Goal: Information Seeking & Learning: Learn about a topic

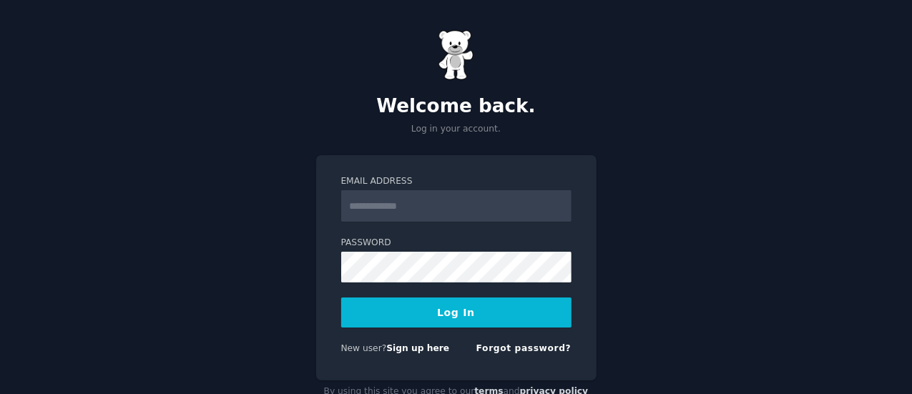
click at [366, 222] on form "Email Address Password Log In New user? Sign up here Forgot password?" at bounding box center [456, 267] width 230 height 185
click at [366, 217] on input "Email Address" at bounding box center [456, 205] width 230 height 31
type input "**********"
click at [406, 318] on button "Log In" at bounding box center [456, 313] width 230 height 30
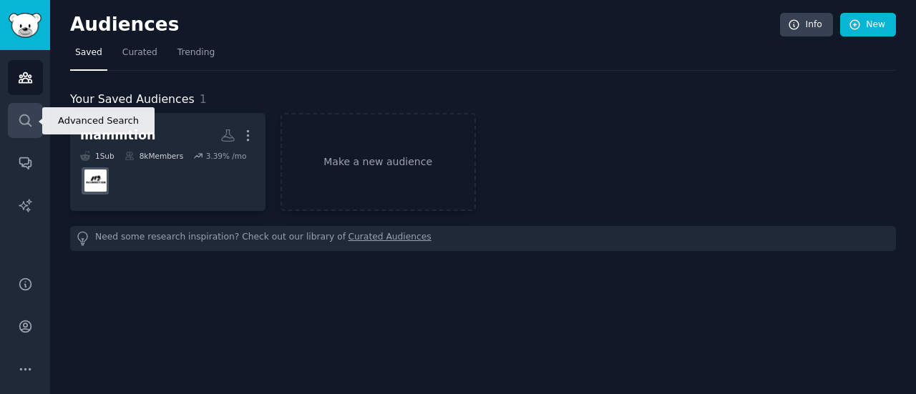
click at [13, 136] on link "Search" at bounding box center [25, 120] width 35 height 35
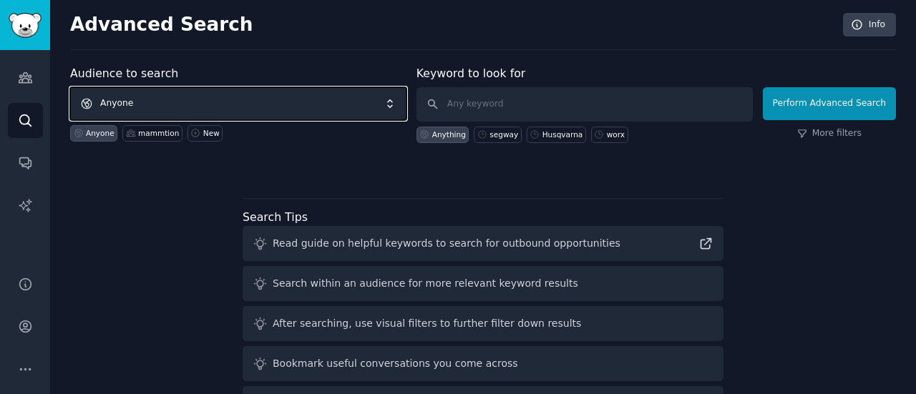
click at [250, 90] on span "Anyone" at bounding box center [238, 103] width 336 height 33
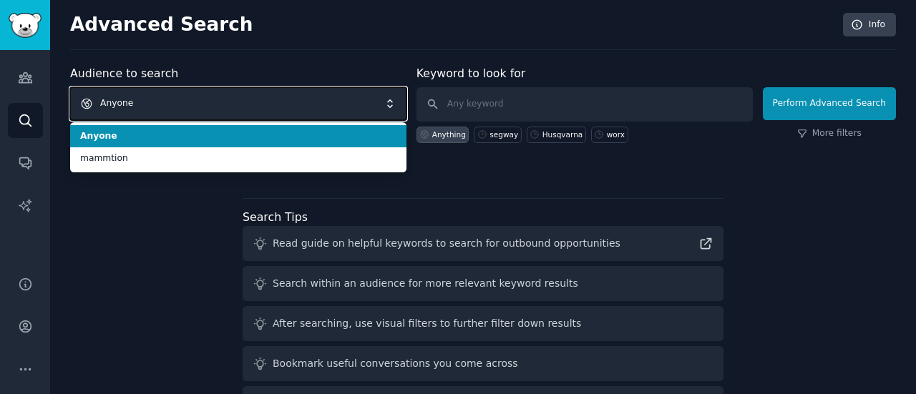
click at [255, 102] on span "Anyone" at bounding box center [238, 103] width 336 height 33
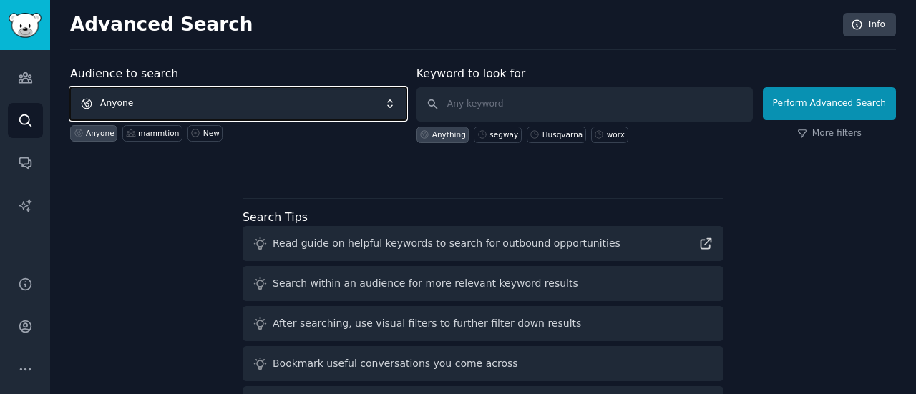
click at [360, 101] on span "Anyone" at bounding box center [238, 103] width 336 height 33
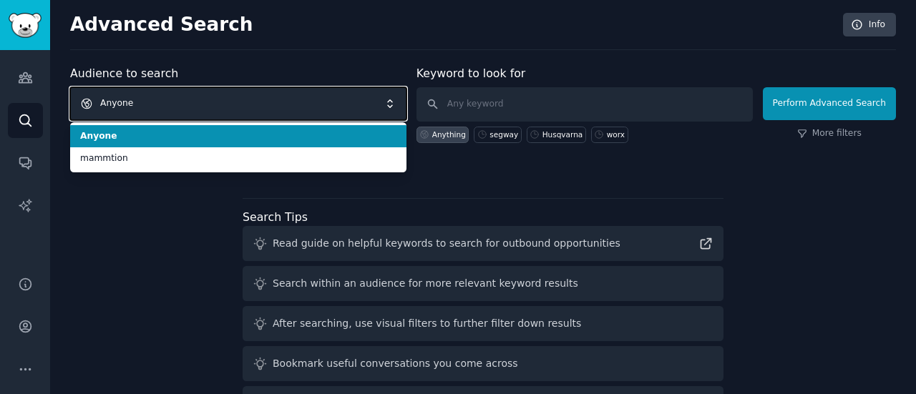
click at [378, 109] on span "Anyone" at bounding box center [238, 103] width 336 height 33
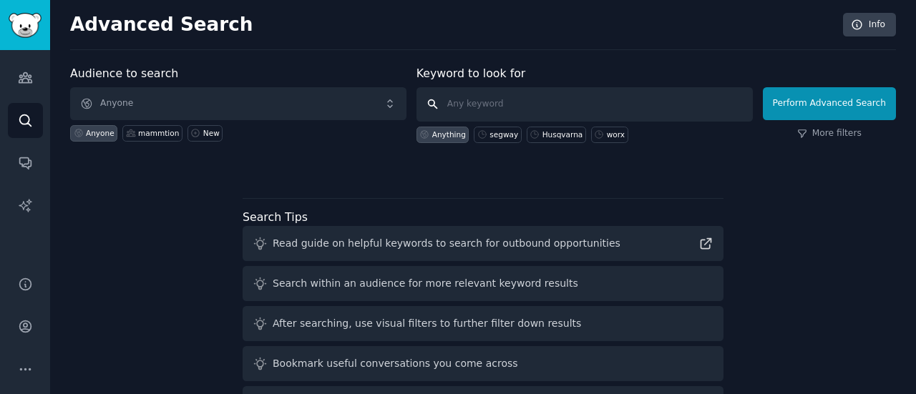
click at [514, 114] on input "text" at bounding box center [584, 104] width 336 height 34
type input "S"
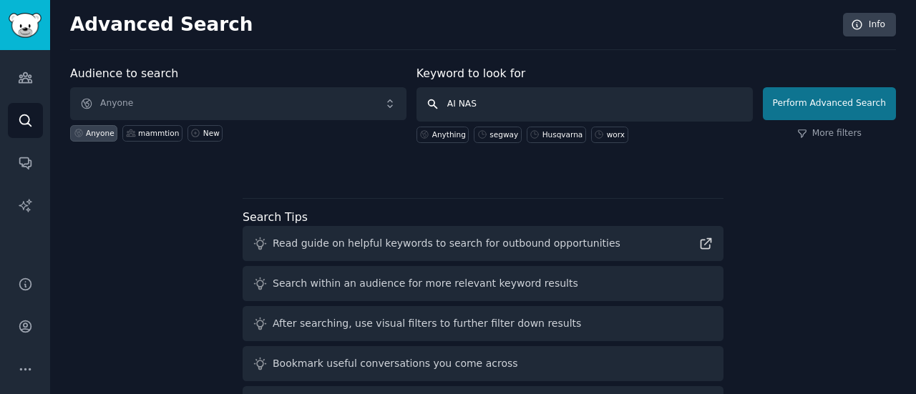
type input "AI NAS"
click at [845, 96] on button "Perform Advanced Search" at bounding box center [829, 103] width 133 height 33
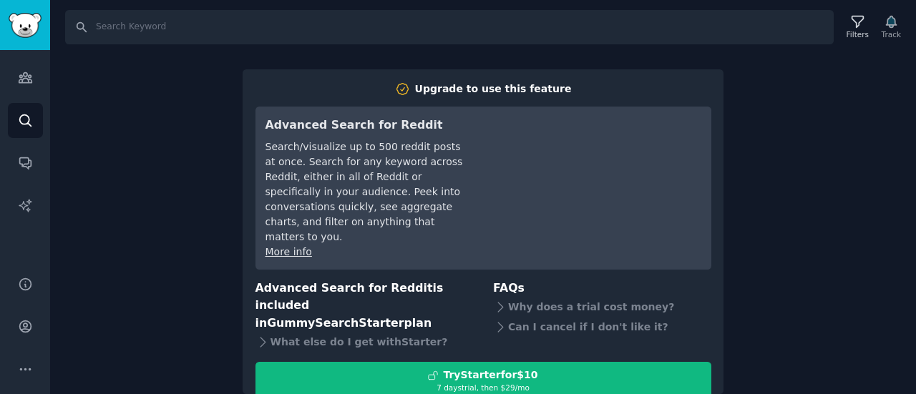
click at [172, 46] on div "Search Filters Track Upgrade to use this feature Advanced Search for Reddit Sea…" at bounding box center [483, 197] width 866 height 394
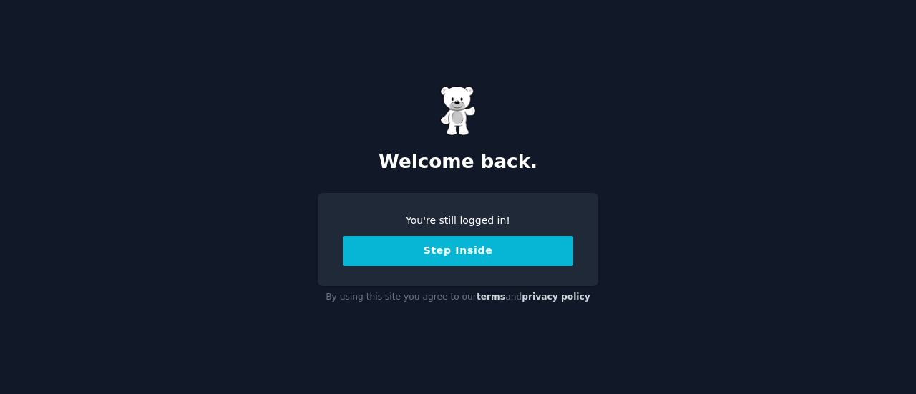
click at [464, 251] on button "Step Inside" at bounding box center [458, 251] width 230 height 30
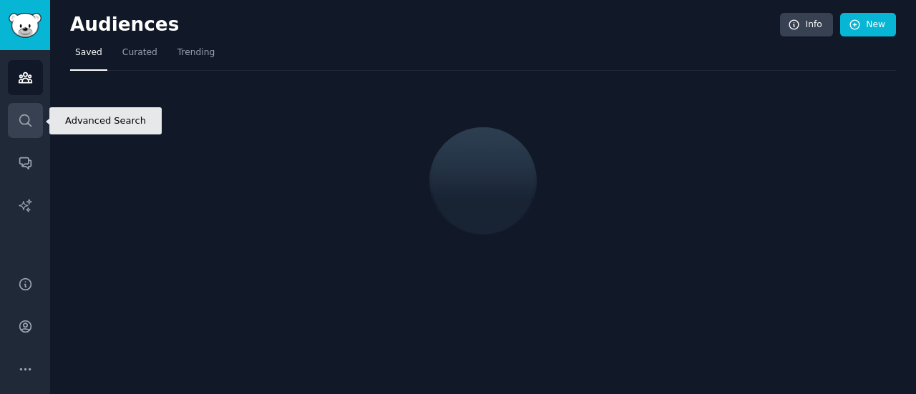
click at [16, 127] on link "Search" at bounding box center [25, 120] width 35 height 35
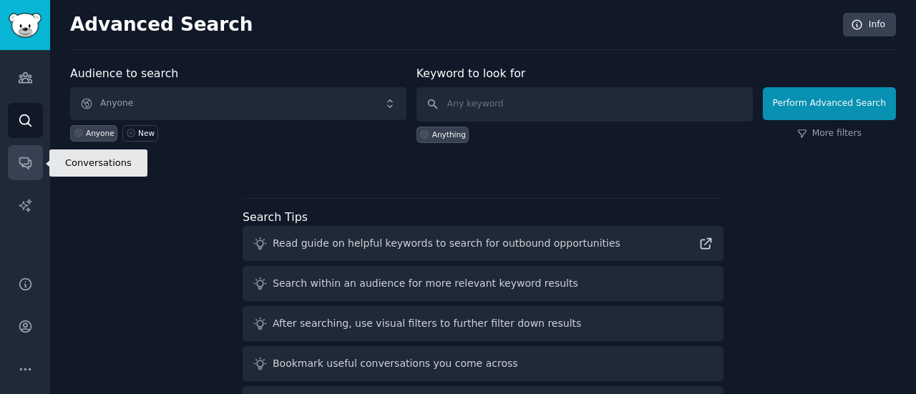
click at [27, 152] on link "Conversations" at bounding box center [25, 162] width 35 height 35
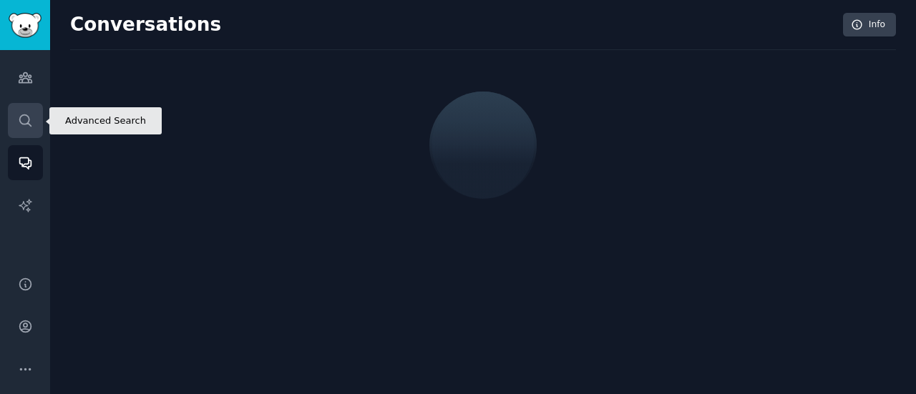
click at [29, 117] on icon "Sidebar" at bounding box center [24, 119] width 11 height 11
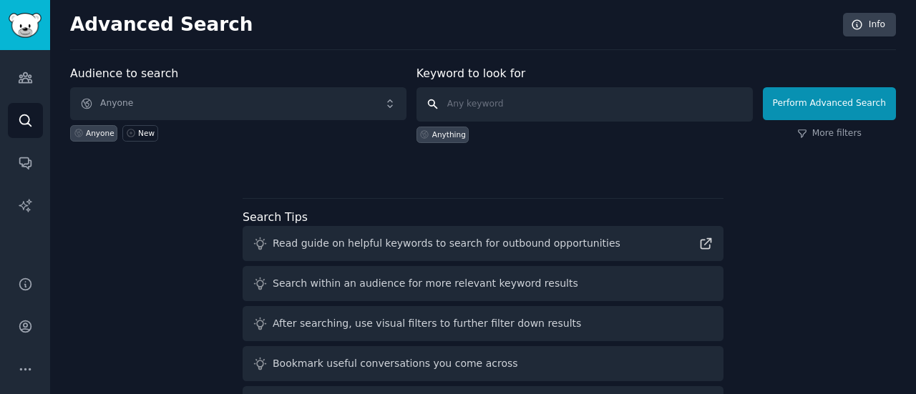
click at [525, 95] on input "text" at bounding box center [584, 104] width 336 height 34
click at [43, 30] on link "Sidebar" at bounding box center [25, 25] width 50 height 50
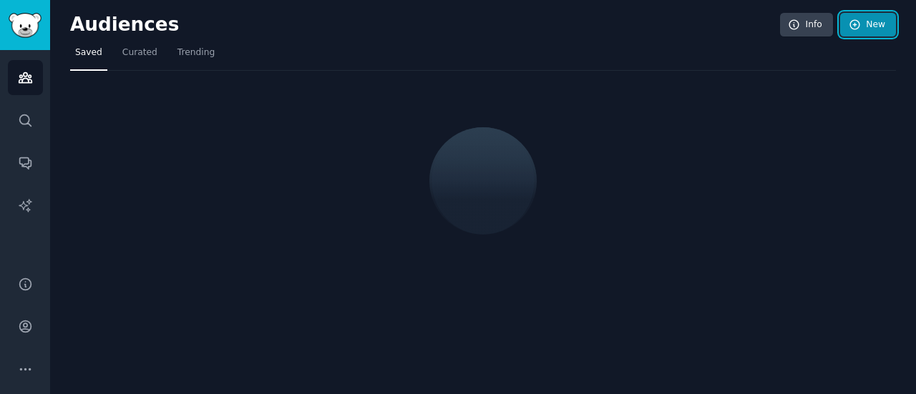
click at [848, 22] on icon at bounding box center [854, 25] width 13 height 13
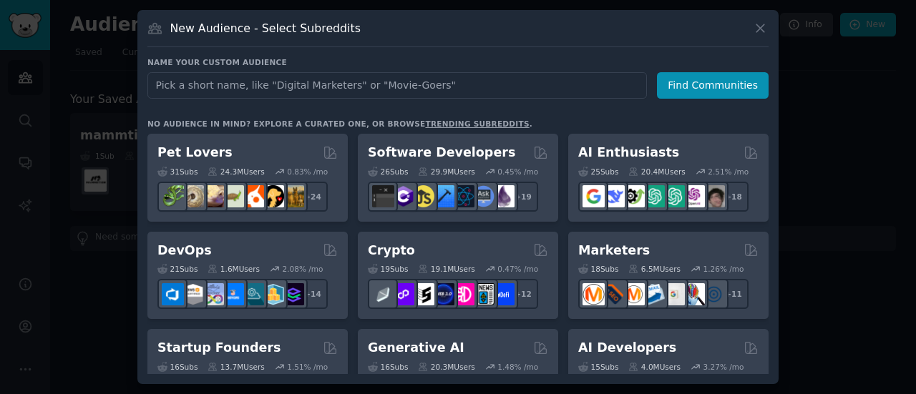
click at [785, 121] on div at bounding box center [458, 197] width 916 height 394
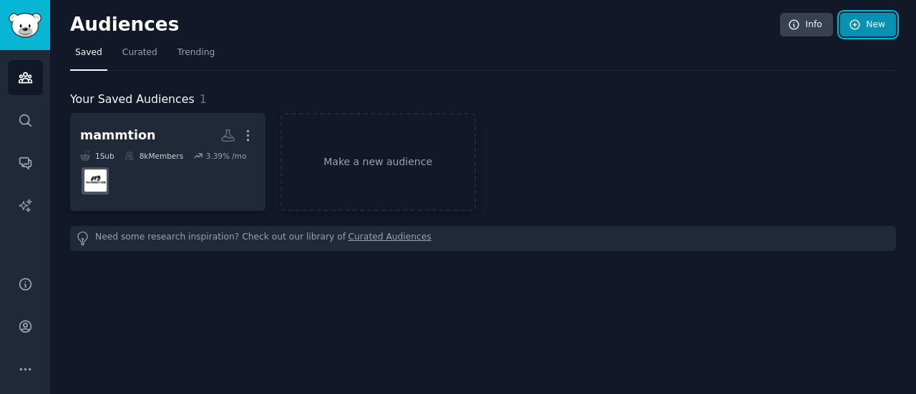
click at [853, 22] on icon at bounding box center [854, 25] width 13 height 13
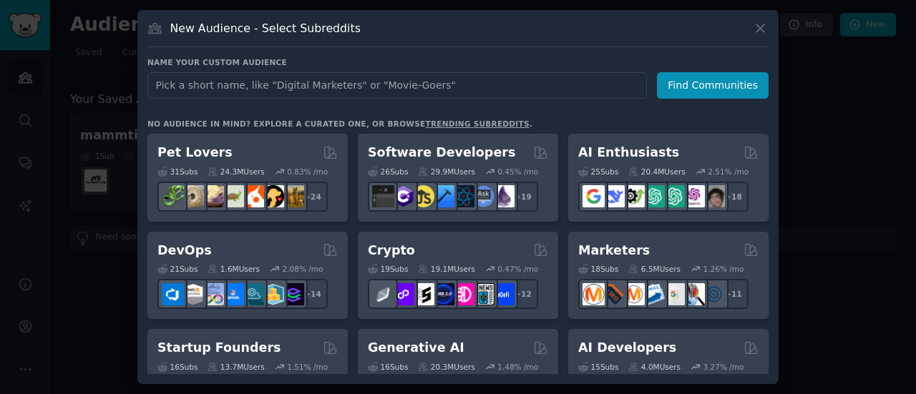
drag, startPoint x: 865, startPoint y: 173, endPoint x: 665, endPoint y: 134, distance: 204.0
click at [865, 173] on div at bounding box center [458, 197] width 916 height 394
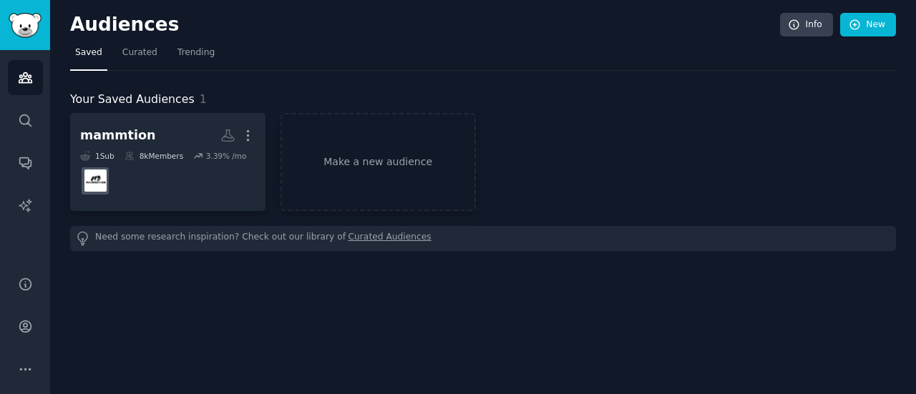
drag, startPoint x: 116, startPoint y: 361, endPoint x: 169, endPoint y: 358, distance: 53.0
click at [116, 361] on div "Audiences Info New Saved Curated Trending Your Saved Audiences 1 mammtion More …" at bounding box center [483, 197] width 866 height 394
